Goal: Task Accomplishment & Management: Manage account settings

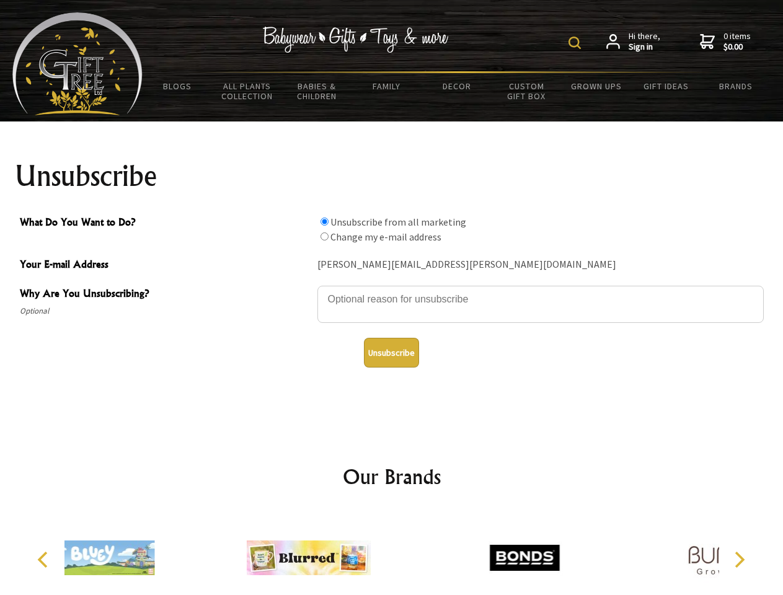
click at [576, 43] on img at bounding box center [574, 43] width 12 height 12
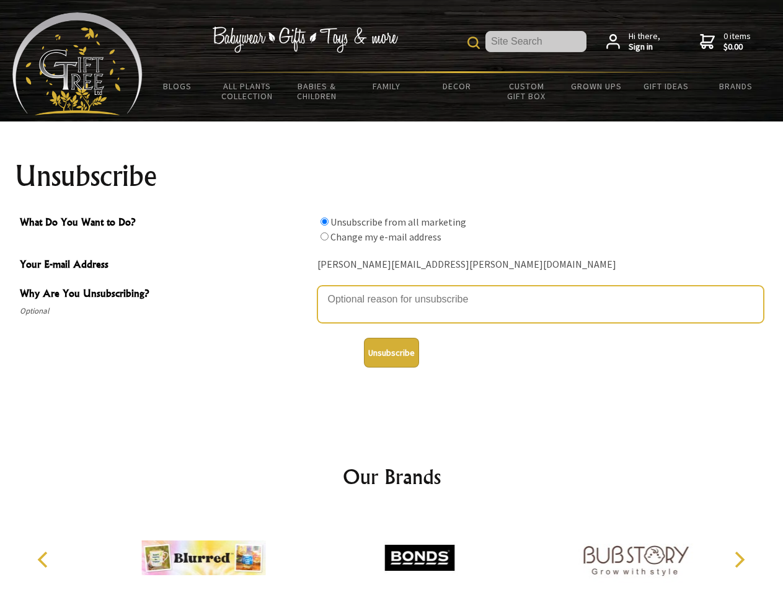
click at [392, 290] on textarea "Why Are You Unsubscribing?" at bounding box center [540, 304] width 446 height 37
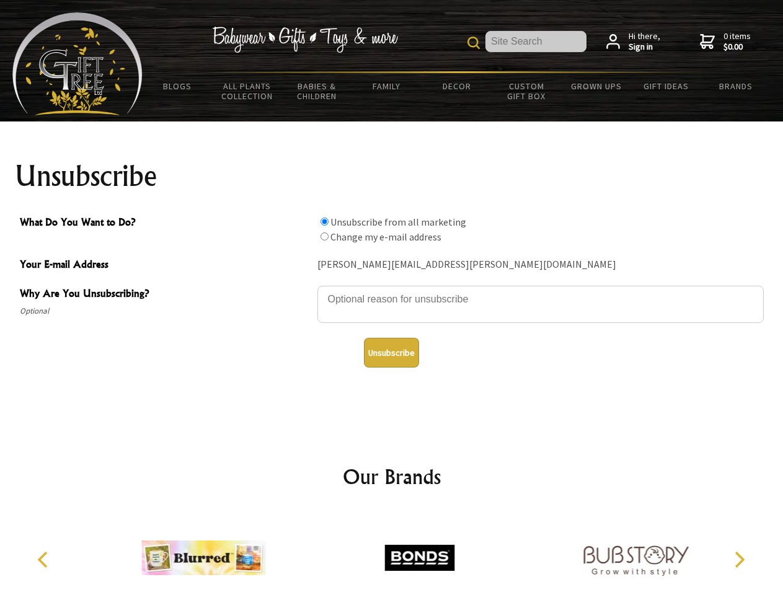
click at [324, 221] on input "What Do You Want to Do?" at bounding box center [324, 222] width 8 height 8
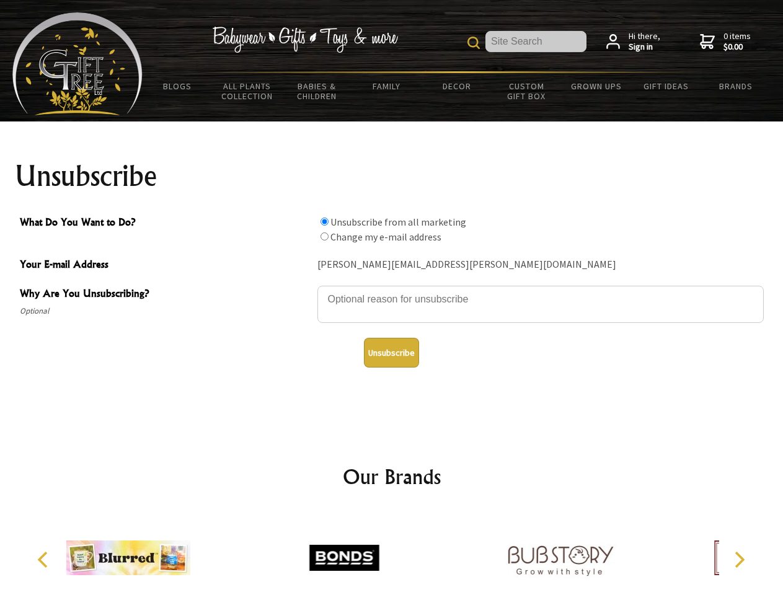
click at [324, 236] on input "What Do You Want to Do?" at bounding box center [324, 236] width 8 height 8
radio input "true"
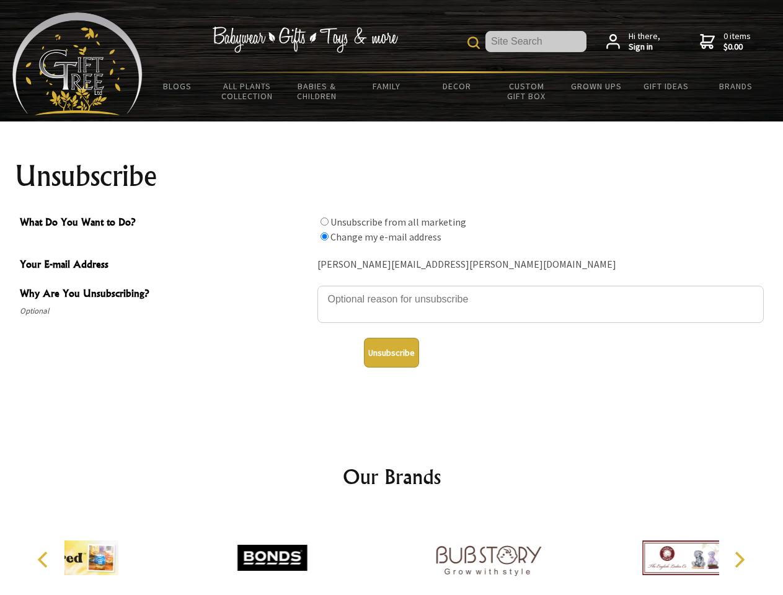
click at [391, 353] on button "Unsubscribe" at bounding box center [391, 353] width 55 height 30
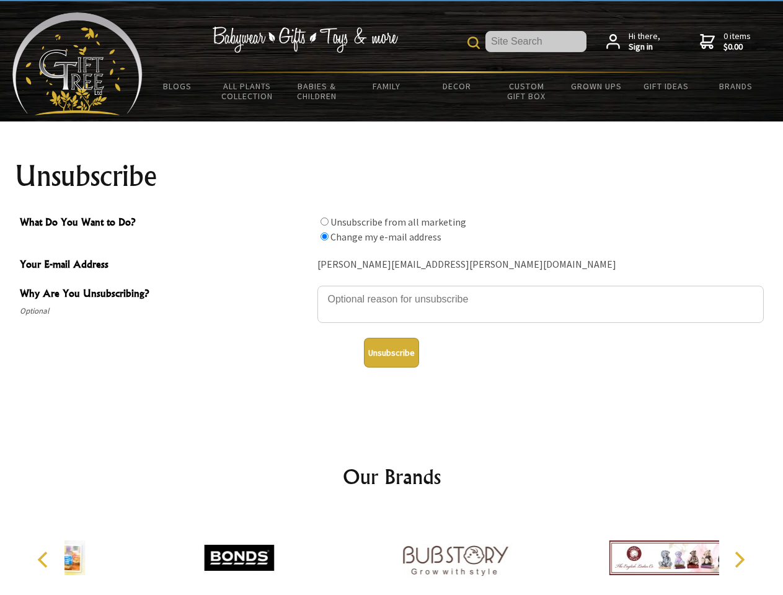
click at [392, 553] on div at bounding box center [455, 559] width 216 height 97
click at [45, 560] on icon "Previous" at bounding box center [44, 560] width 16 height 16
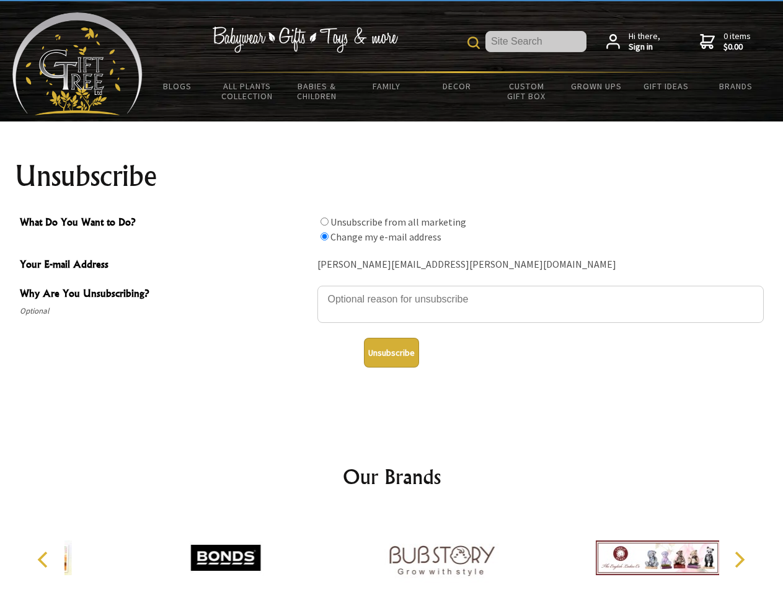
click at [739, 560] on icon "Next" at bounding box center [738, 560] width 16 height 16
